Goal: Task Accomplishment & Management: Manage account settings

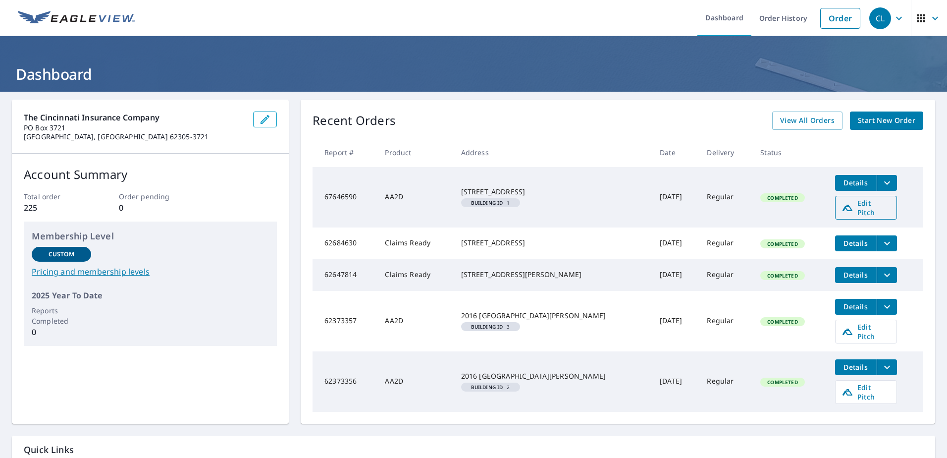
click at [861, 213] on span "Edit Pitch" at bounding box center [865, 207] width 49 height 19
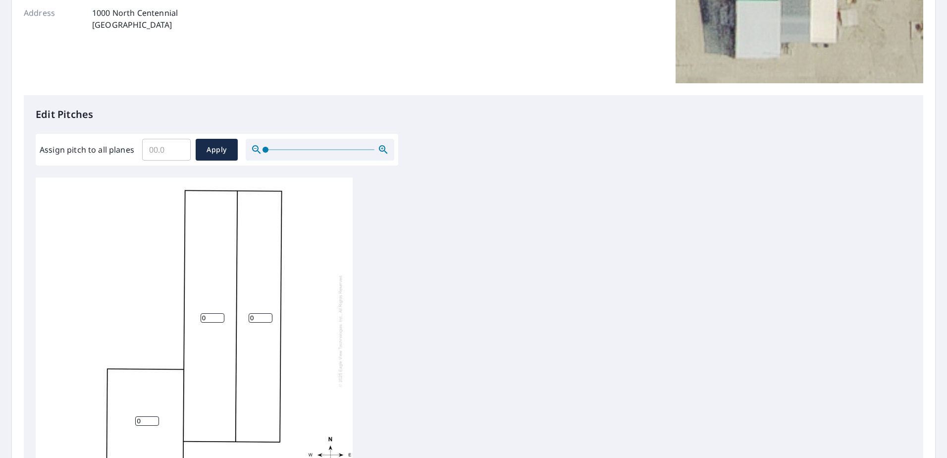
scroll to position [340, 0]
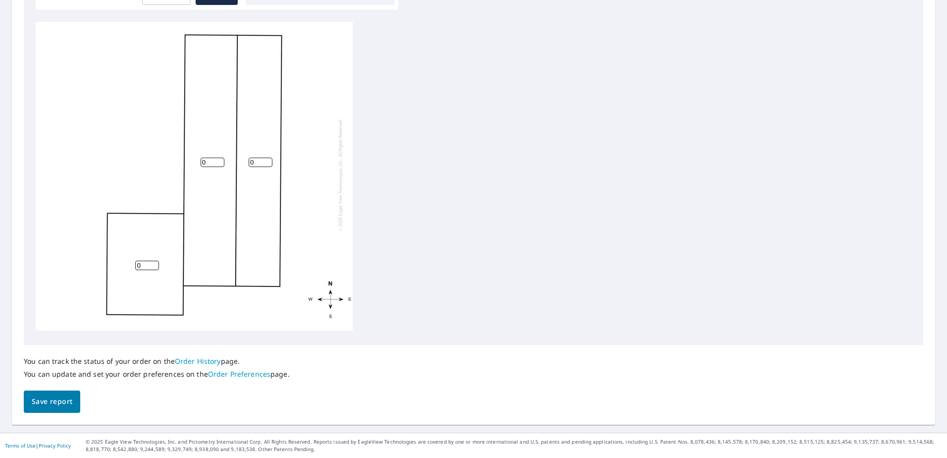
click at [150, 260] on input "0" at bounding box center [147, 264] width 24 height 9
click at [154, 260] on input "1" at bounding box center [147, 264] width 24 height 9
type input "2"
click at [154, 260] on input "2" at bounding box center [147, 264] width 24 height 9
click at [123, 110] on div "0 0 2" at bounding box center [194, 174] width 317 height 311
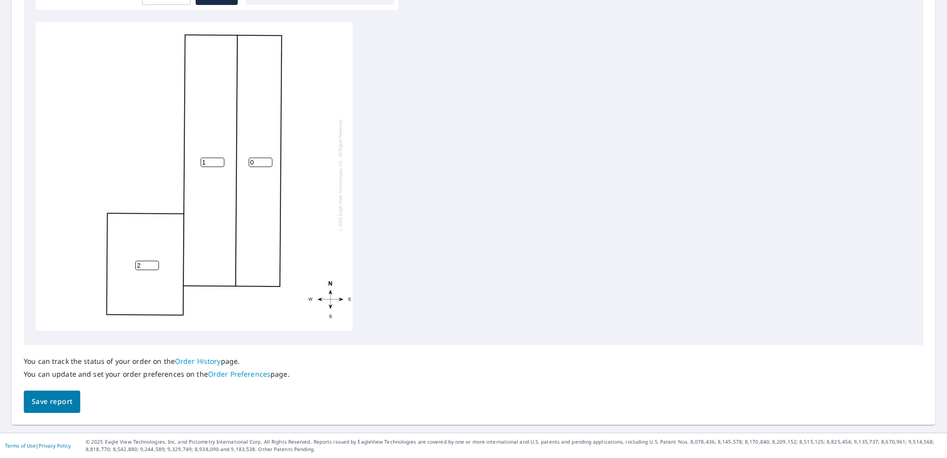
click at [218, 157] on input "1" at bounding box center [213, 161] width 24 height 9
click at [218, 157] on input "2" at bounding box center [213, 161] width 24 height 9
click at [218, 157] on input "3" at bounding box center [213, 161] width 24 height 9
click at [218, 157] on input "4" at bounding box center [213, 161] width 24 height 9
type input "5"
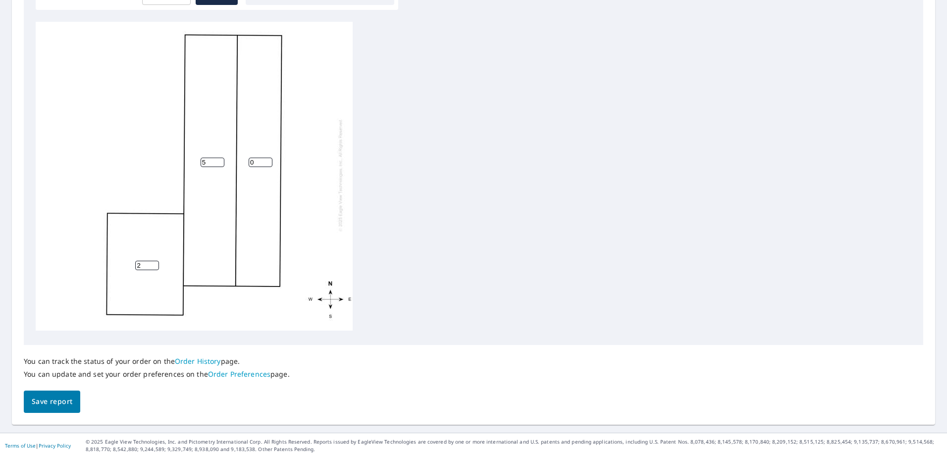
click at [218, 157] on input "5" at bounding box center [213, 161] width 24 height 9
click at [260, 157] on input "0" at bounding box center [261, 161] width 24 height 9
click at [268, 157] on input "1" at bounding box center [261, 161] width 24 height 9
click at [268, 157] on input "2" at bounding box center [261, 161] width 24 height 9
click at [268, 157] on input "3" at bounding box center [261, 161] width 24 height 9
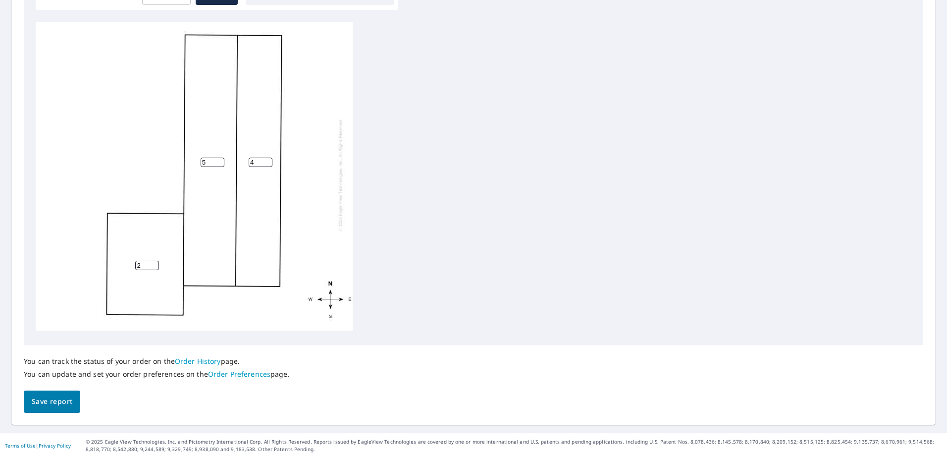
click at [268, 157] on input "4" at bounding box center [261, 161] width 24 height 9
type input "5"
click at [268, 157] on input "5" at bounding box center [261, 161] width 24 height 9
click at [55, 395] on span "Save report" at bounding box center [52, 401] width 41 height 12
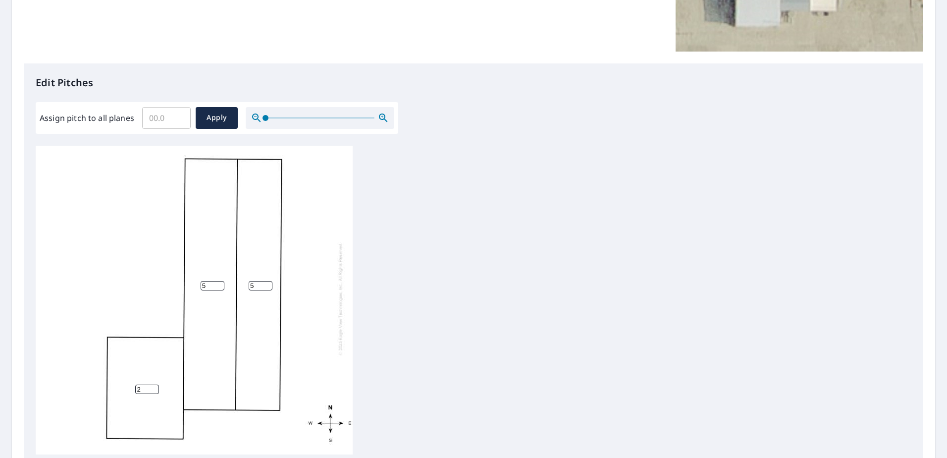
scroll to position [248, 0]
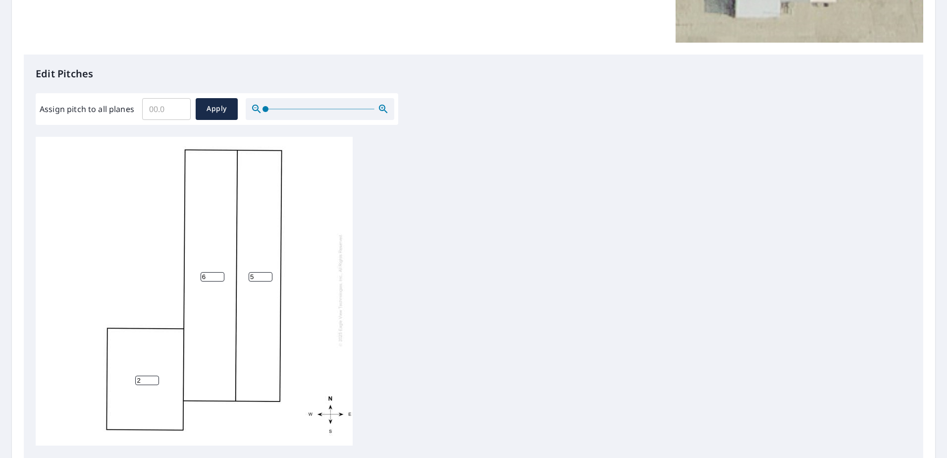
type input "6"
click at [221, 272] on input "6" at bounding box center [213, 276] width 24 height 9
type input "6"
click at [268, 272] on input "6" at bounding box center [261, 276] width 24 height 9
click at [381, 280] on div "6 6 2" at bounding box center [473, 292] width 875 height 311
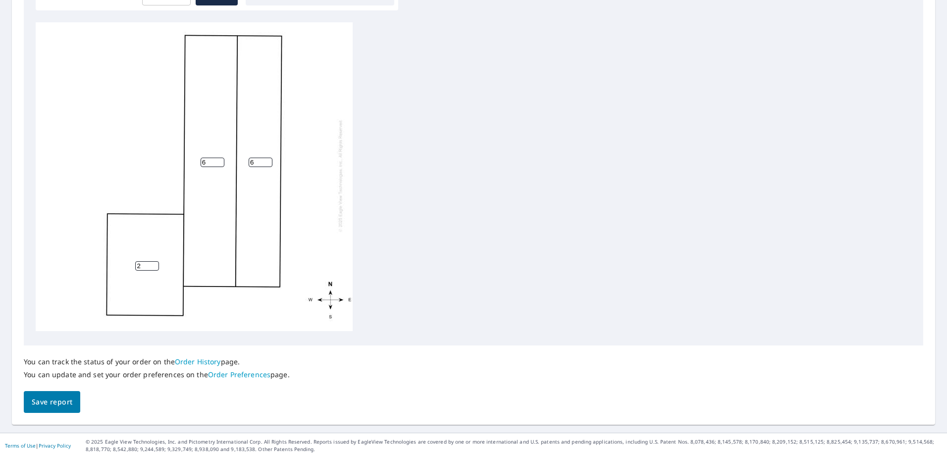
click at [54, 396] on span "Save report" at bounding box center [52, 402] width 41 height 12
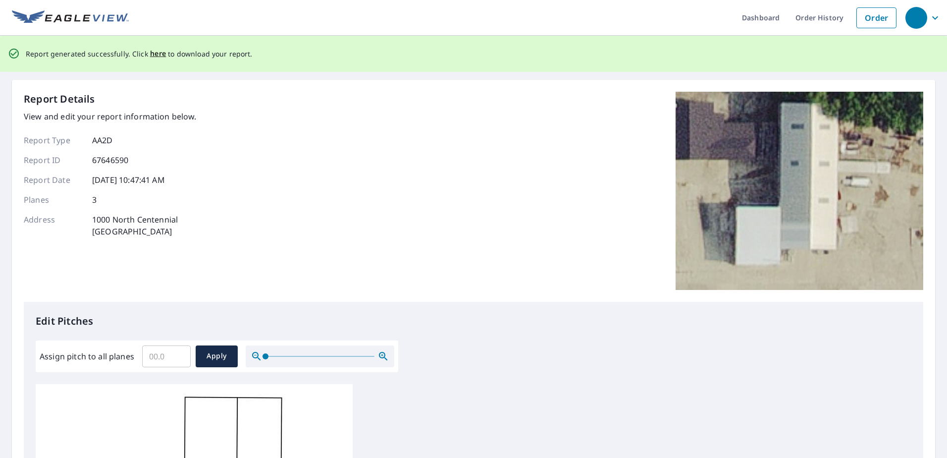
scroll to position [0, 0]
click at [166, 54] on span "here" at bounding box center [158, 54] width 16 height 12
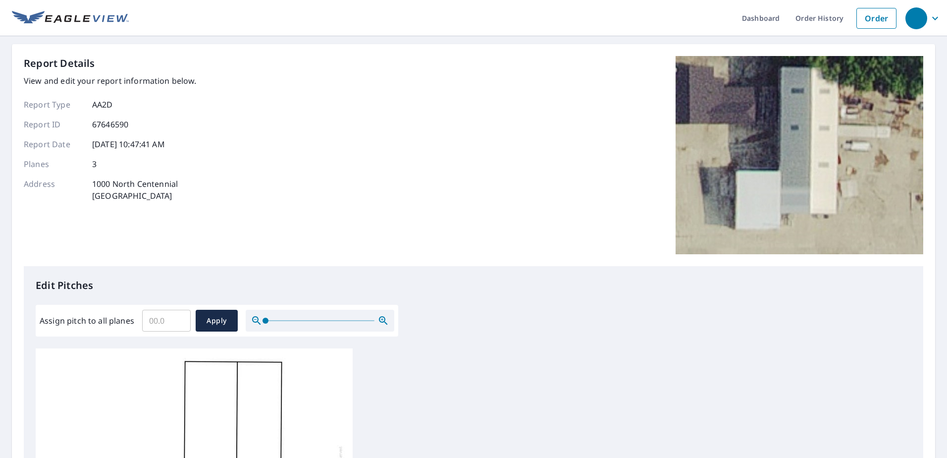
click at [578, 139] on div "Report Details View and edit your report information below. Report Type AA2D Re…" at bounding box center [473, 161] width 899 height 210
drag, startPoint x: 793, startPoint y: 20, endPoint x: 781, endPoint y: 26, distance: 13.3
click at [793, 20] on link "Order History" at bounding box center [819, 18] width 64 height 36
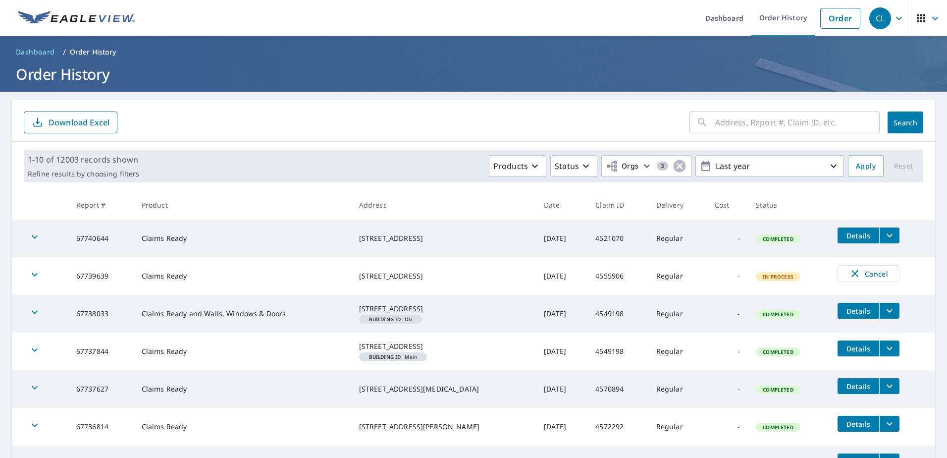
click at [891, 234] on icon "filesDropdownBtn-67740644" at bounding box center [889, 235] width 12 height 12
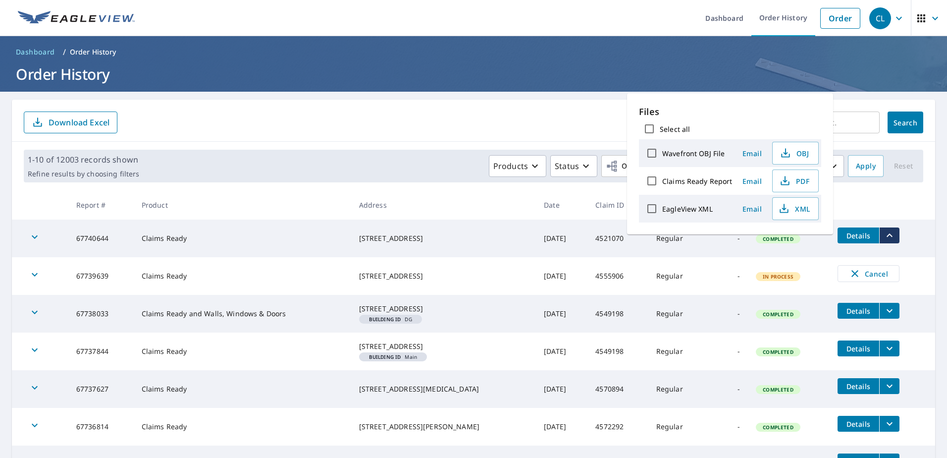
click at [892, 203] on th at bounding box center [881, 204] width 105 height 29
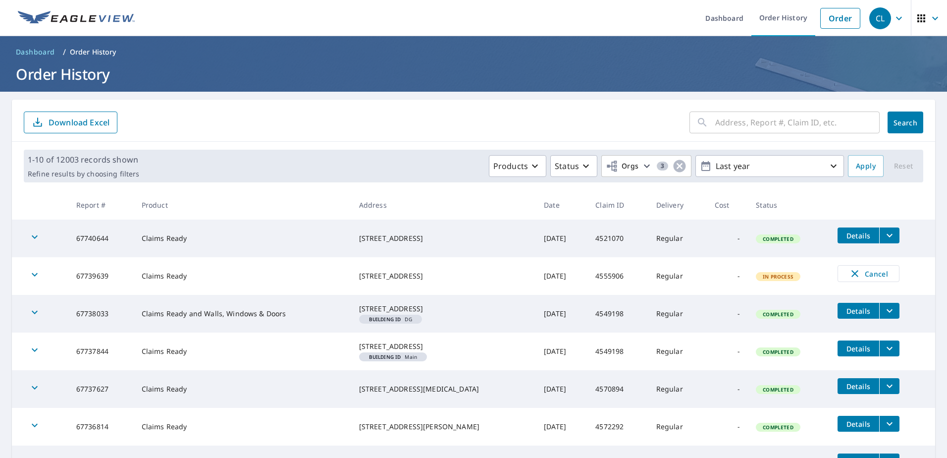
click at [872, 236] on span "Details" at bounding box center [858, 235] width 30 height 9
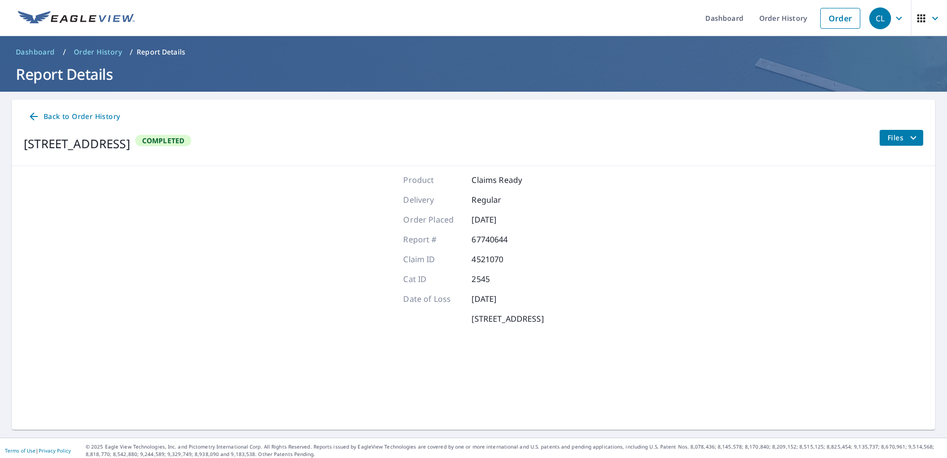
click at [907, 141] on icon "filesDropdownBtn-67740644" at bounding box center [913, 138] width 12 height 12
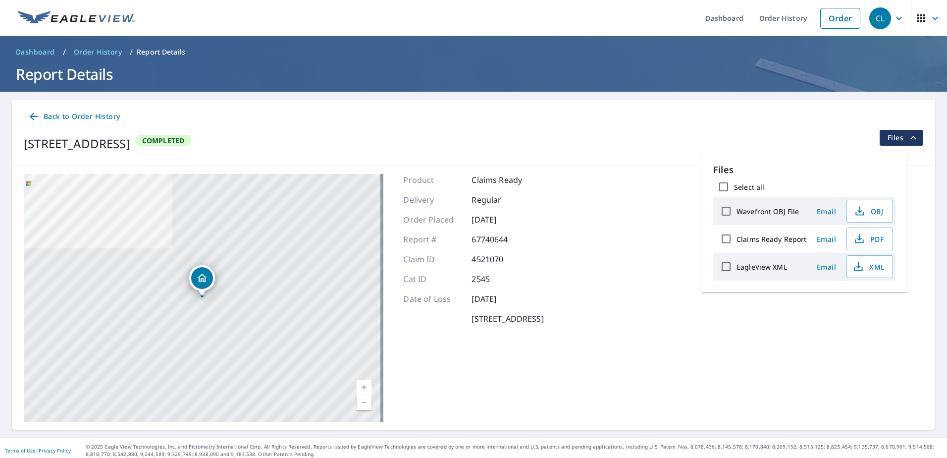
click at [36, 117] on icon at bounding box center [34, 116] width 12 height 12
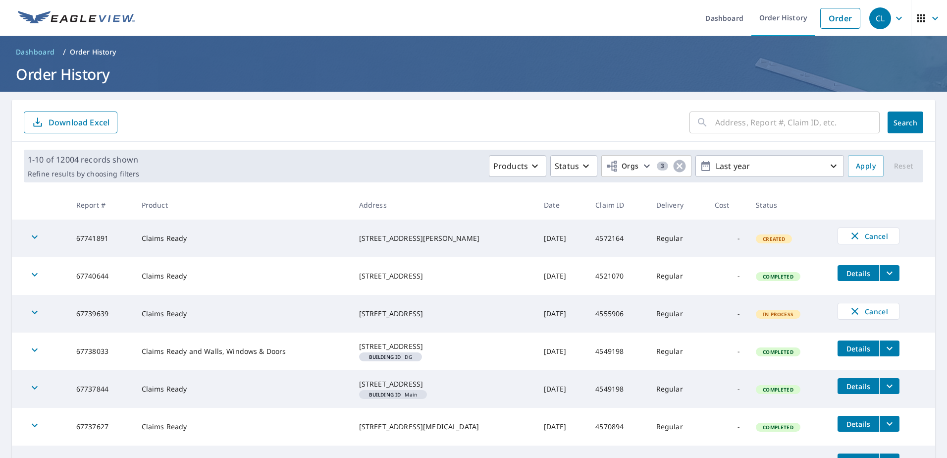
click at [893, 21] on icon "button" at bounding box center [899, 18] width 12 height 12
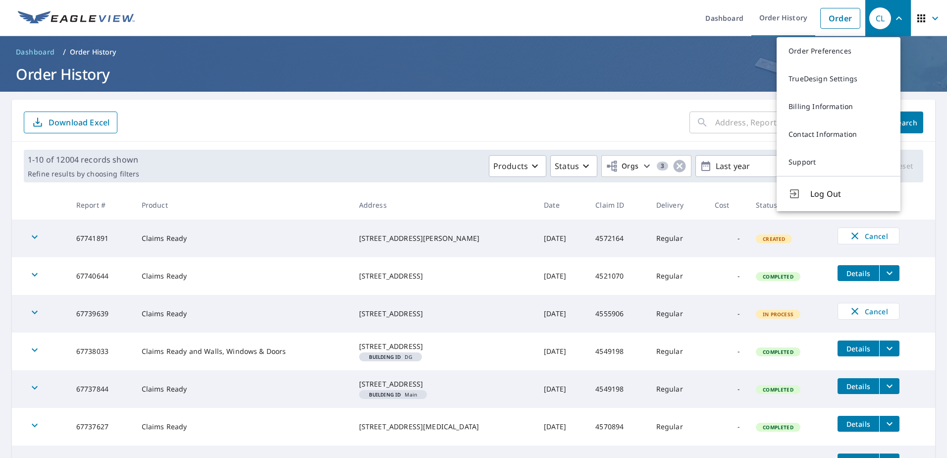
click at [929, 21] on icon "button" at bounding box center [935, 18] width 12 height 12
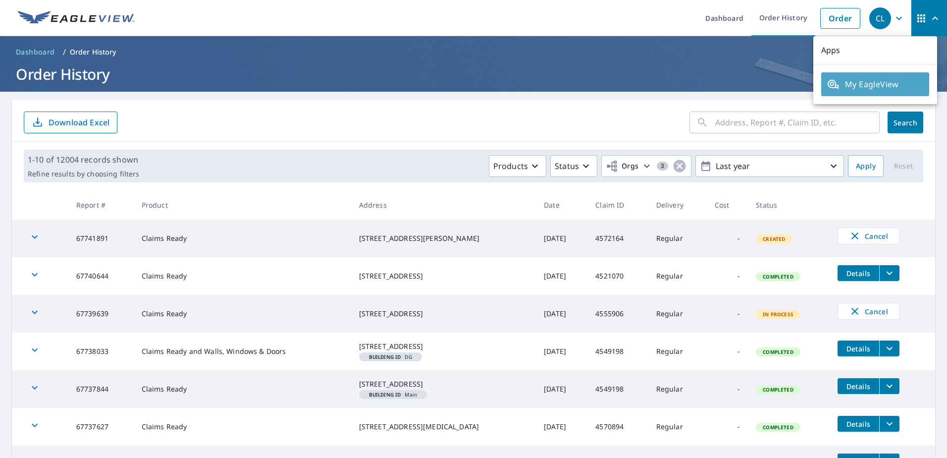
click at [876, 84] on span "My EagleView" at bounding box center [875, 84] width 96 height 12
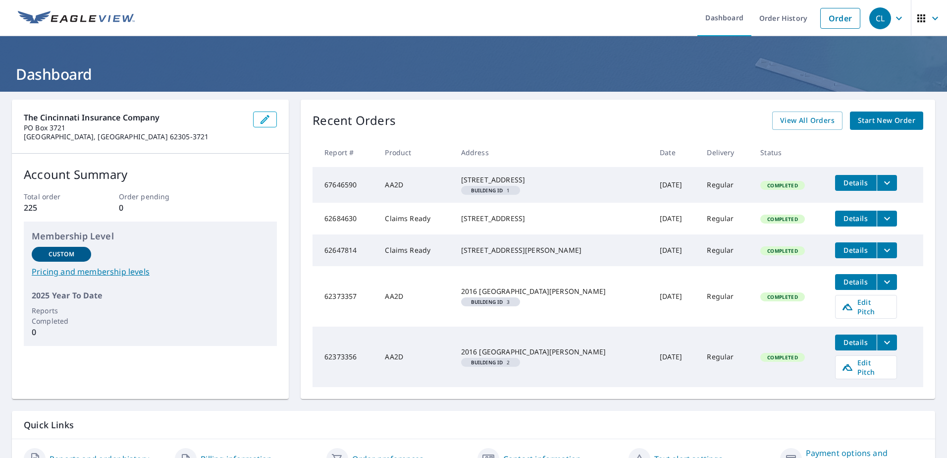
click at [882, 189] on icon "filesDropdownBtn-67646590" at bounding box center [887, 183] width 12 height 12
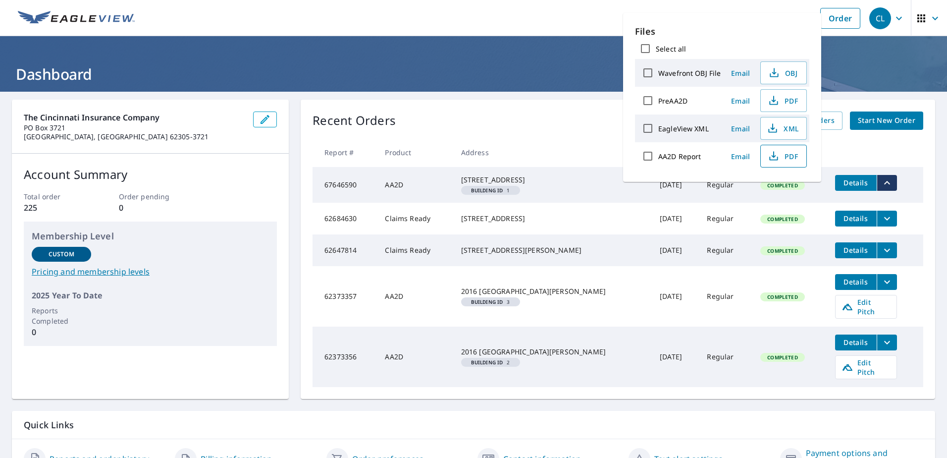
click at [791, 162] on span "PDF" at bounding box center [783, 156] width 32 height 12
click at [519, 119] on div "Recent Orders View All Orders Start New Order" at bounding box center [617, 120] width 611 height 18
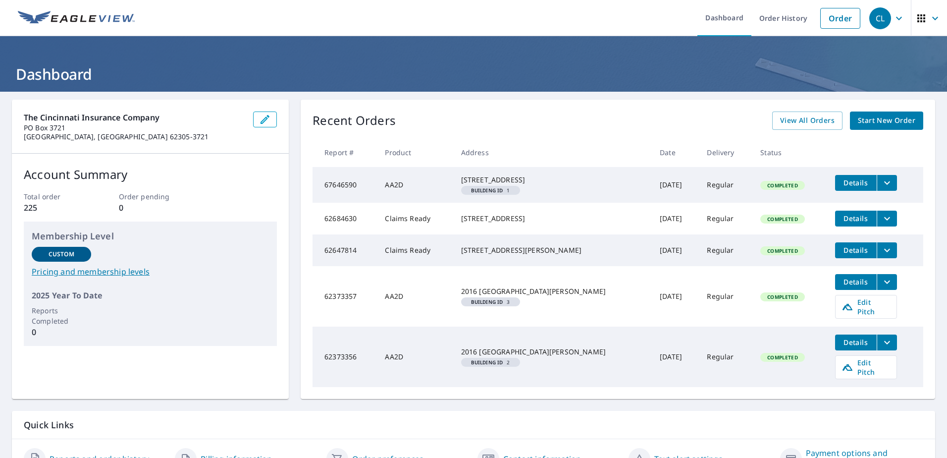
click at [882, 189] on icon "filesDropdownBtn-67646590" at bounding box center [887, 183] width 12 height 12
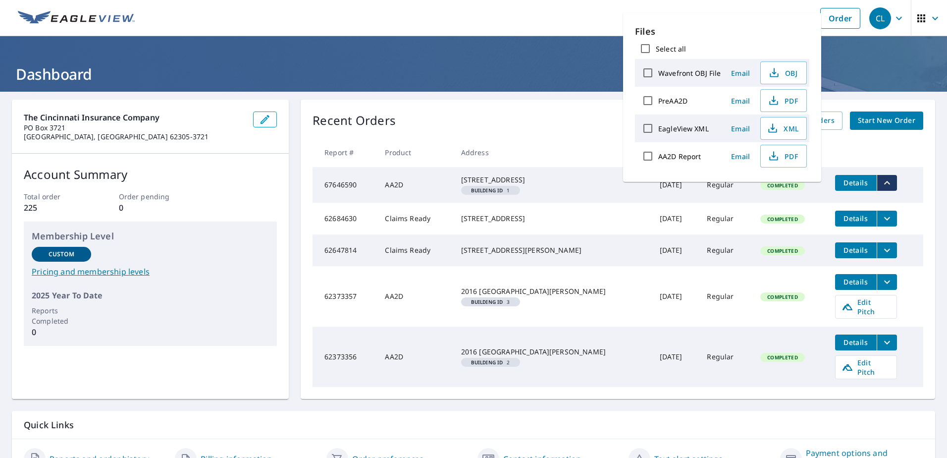
click at [884, 67] on h1 "Dashboard" at bounding box center [473, 74] width 923 height 20
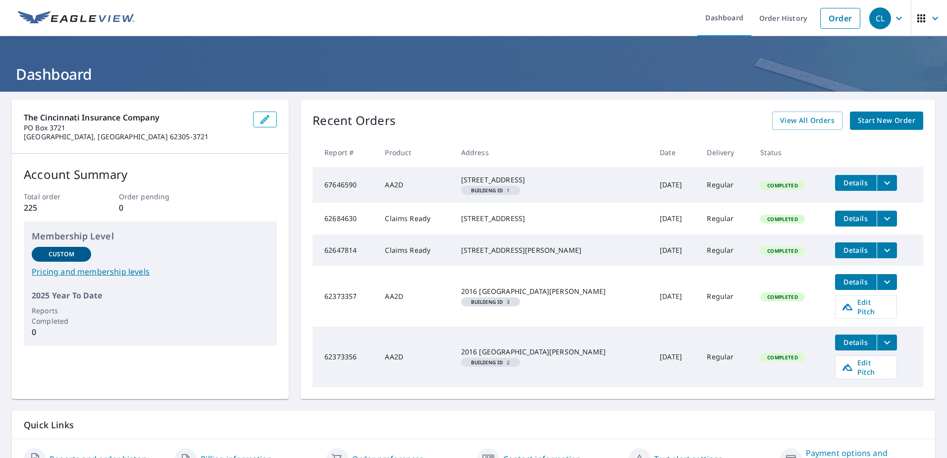
click at [884, 184] on icon "filesDropdownBtn-67646590" at bounding box center [887, 182] width 6 height 3
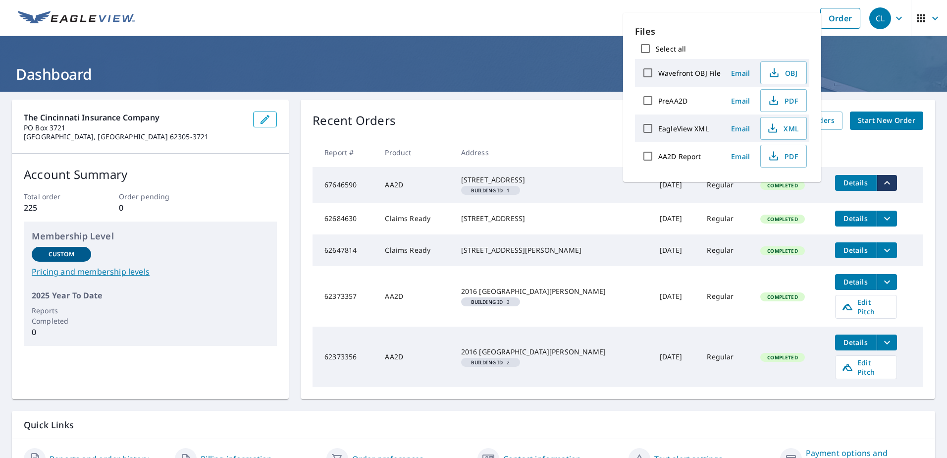
click at [904, 154] on th at bounding box center [875, 152] width 96 height 29
